Goal: Find specific page/section

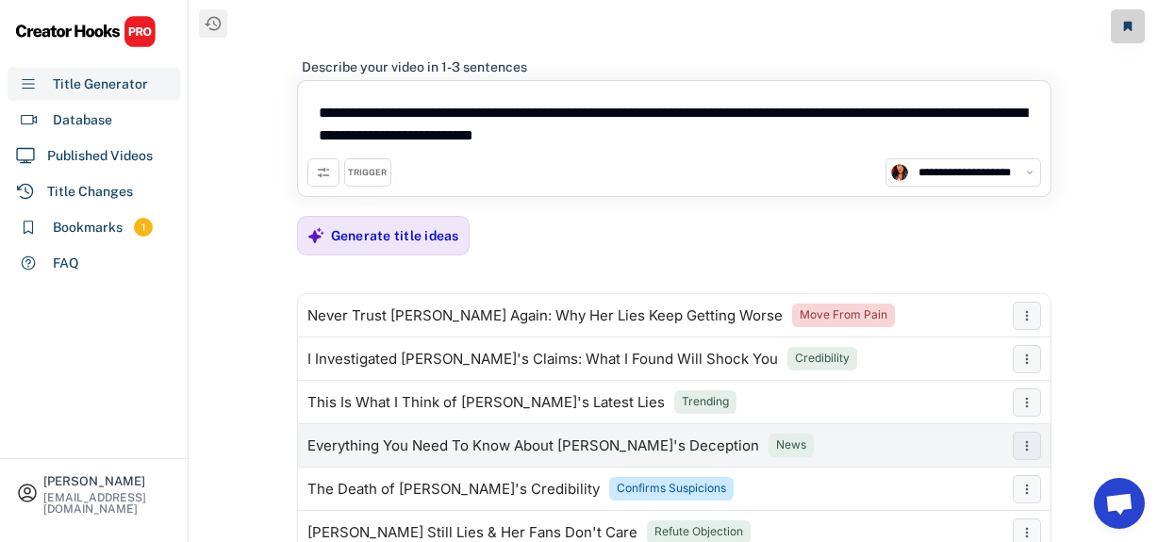
select select "**********"
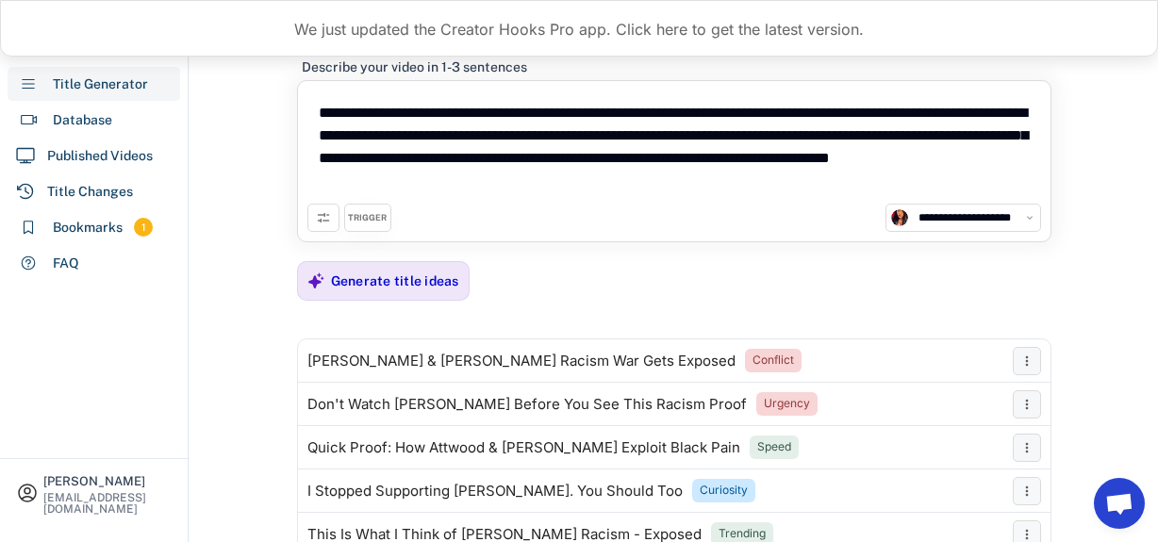
select select "**********"
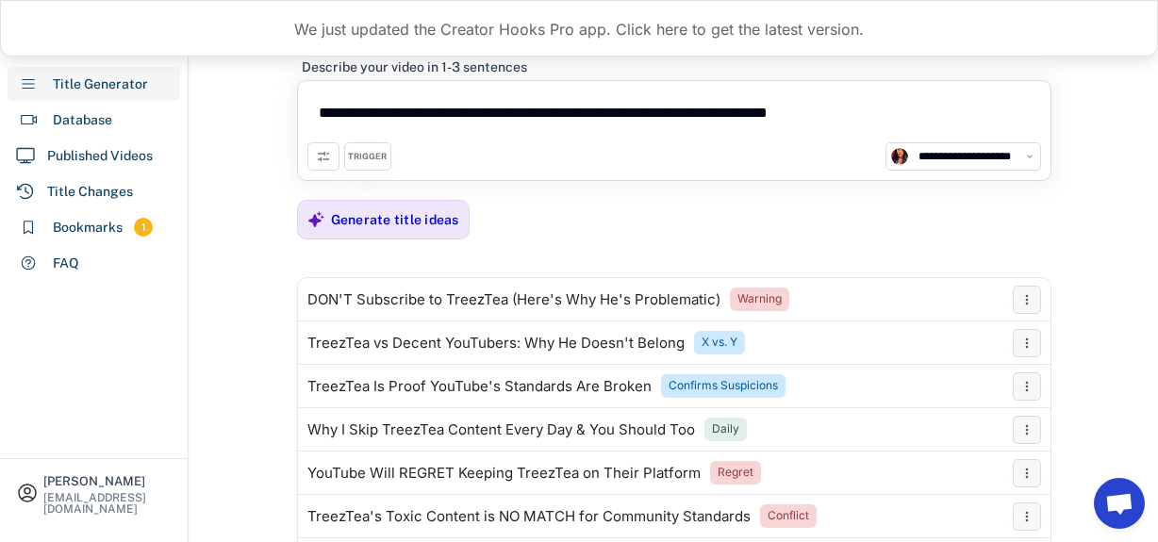
select select "**********"
